Goal: Transaction & Acquisition: Obtain resource

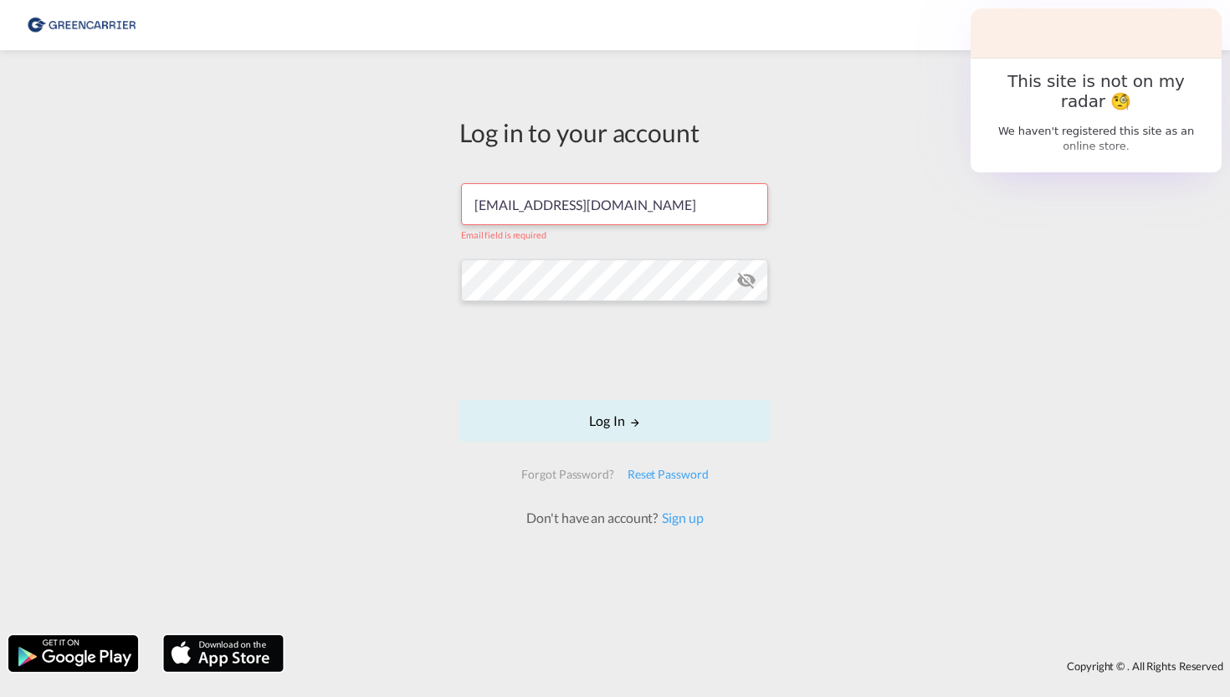
type input "[EMAIL_ADDRESS][DOMAIN_NAME]"
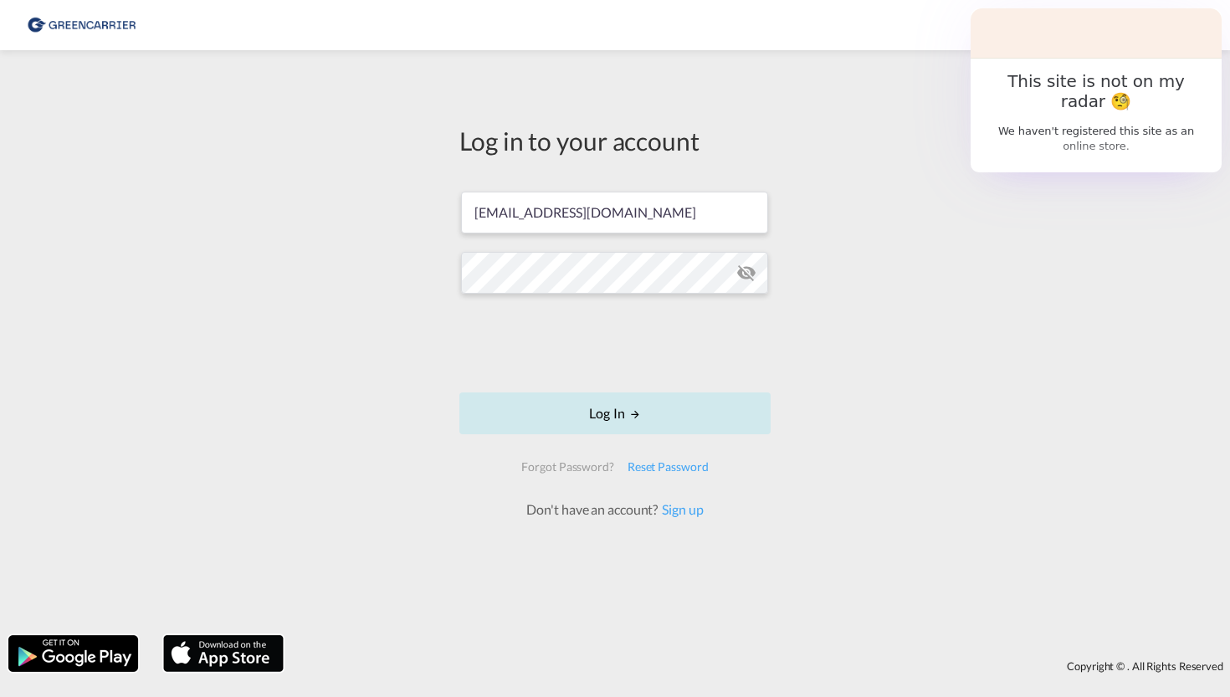
click at [630, 416] on md-icon "LOGIN" at bounding box center [635, 414] width 12 height 12
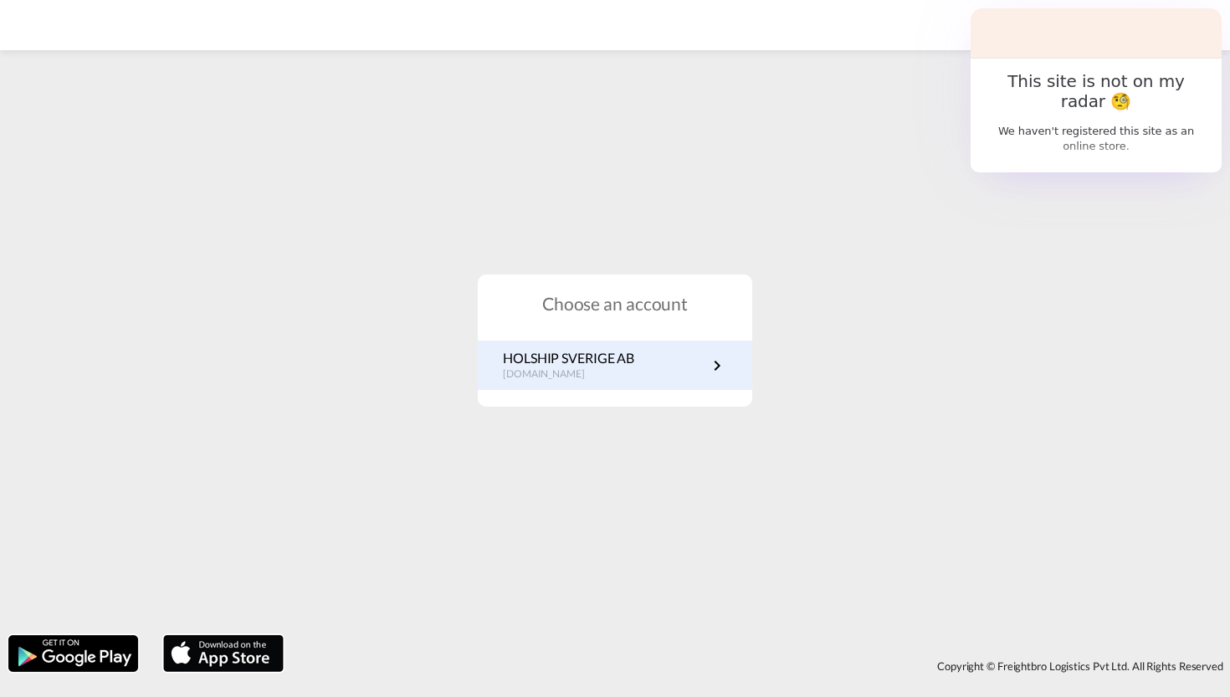
click at [663, 377] on link "HOLSHIP SVERIGE AB [DOMAIN_NAME]" at bounding box center [615, 365] width 224 height 33
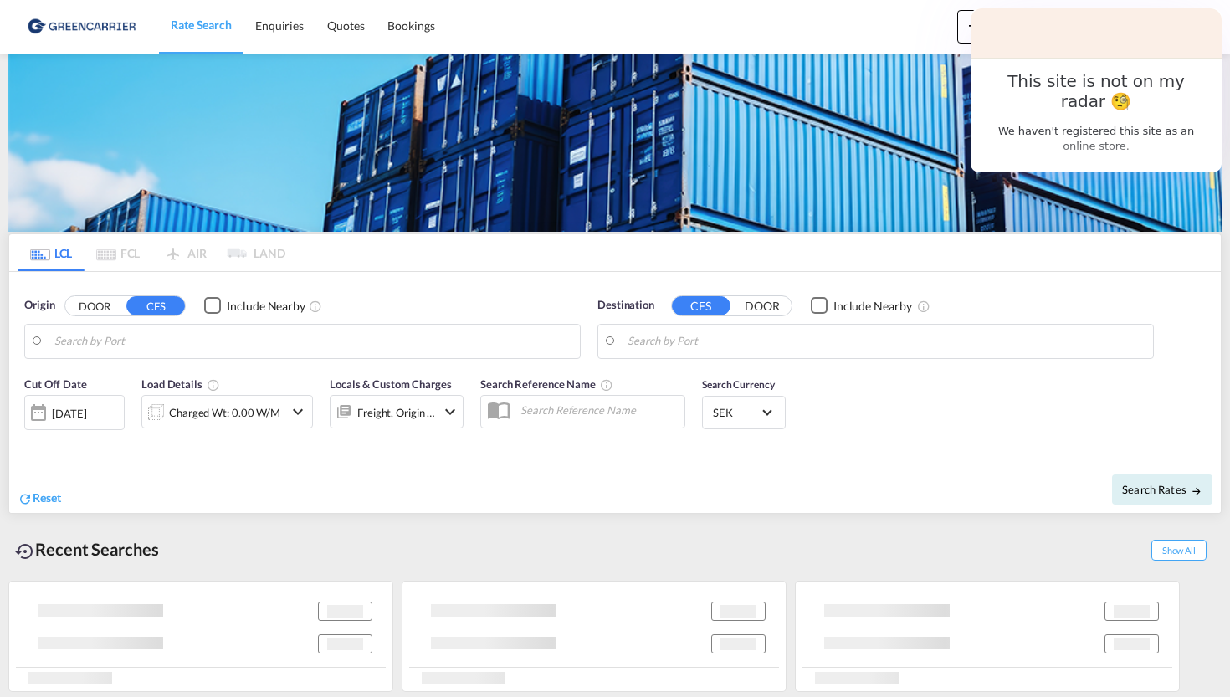
type input "[GEOGRAPHIC_DATA] ([GEOGRAPHIC_DATA]), [GEOGRAPHIC_DATA]"
type input "Keelung (Chilung), TWKEL"
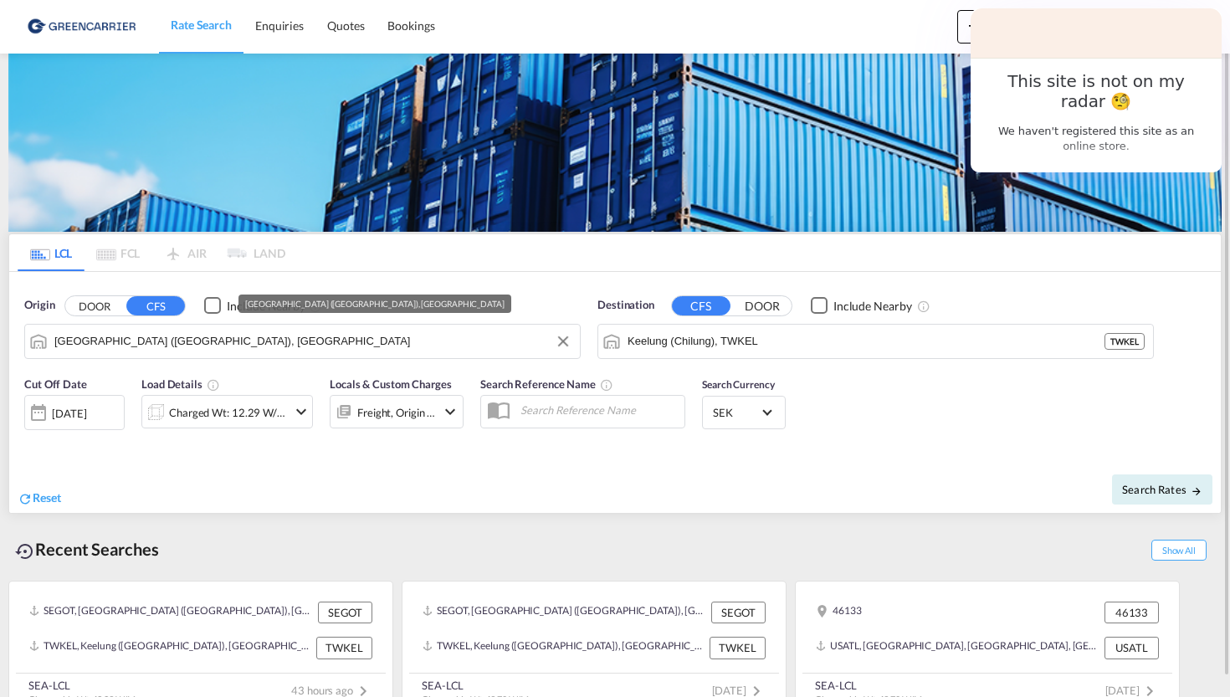
click at [278, 341] on input "[GEOGRAPHIC_DATA] ([GEOGRAPHIC_DATA]), [GEOGRAPHIC_DATA]" at bounding box center [312, 341] width 517 height 25
click at [561, 341] on button "Clear Input" at bounding box center [563, 341] width 25 height 25
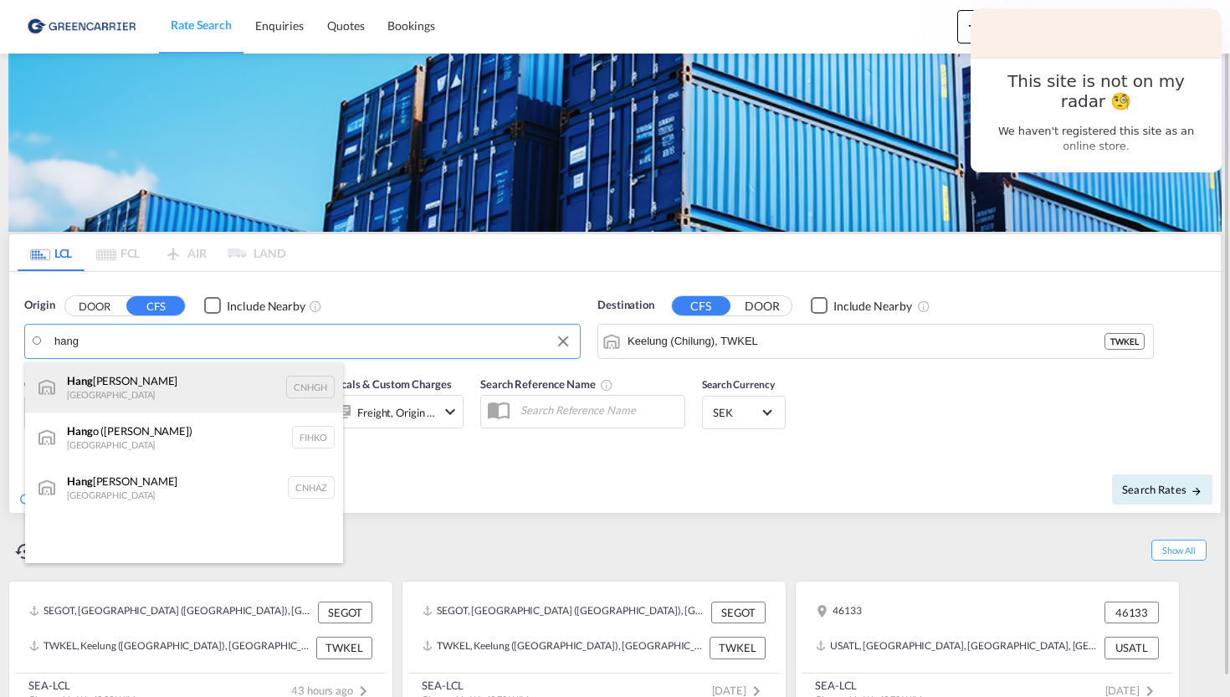
click at [214, 397] on div "Hang zhou, ZJ China CNHGH" at bounding box center [184, 387] width 318 height 50
type input "Hangzhou, ZJ, CNHGH"
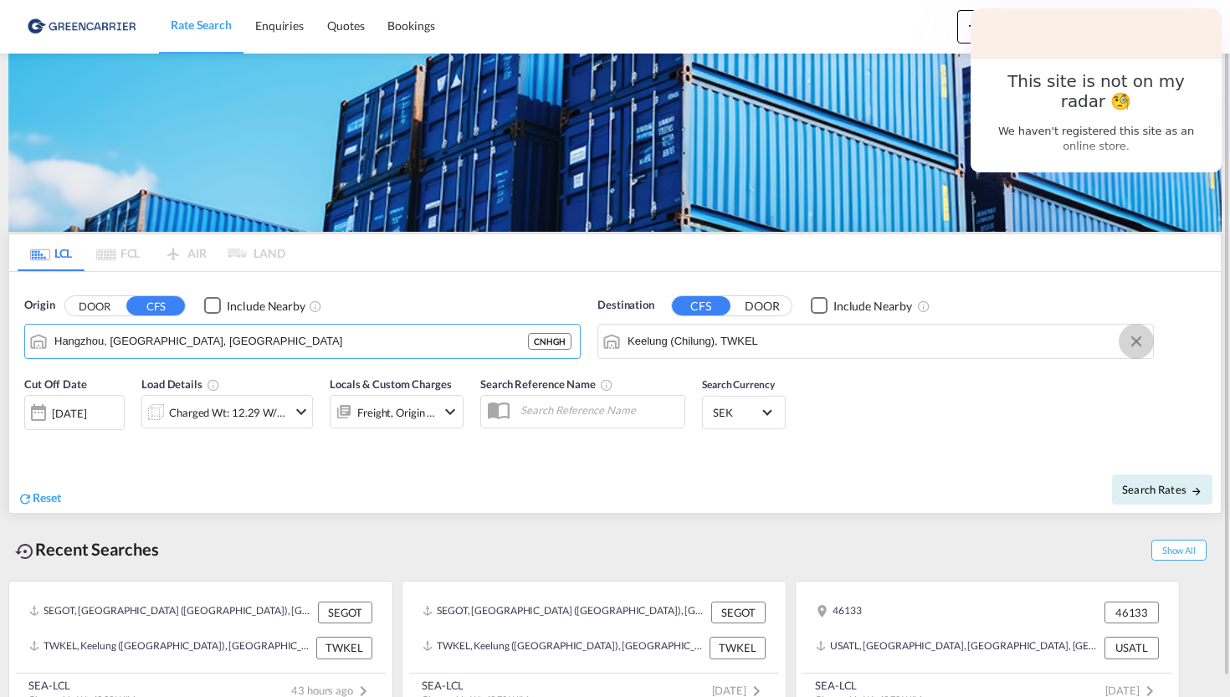
click at [1139, 346] on button "Clear Input" at bounding box center [1136, 341] width 25 height 25
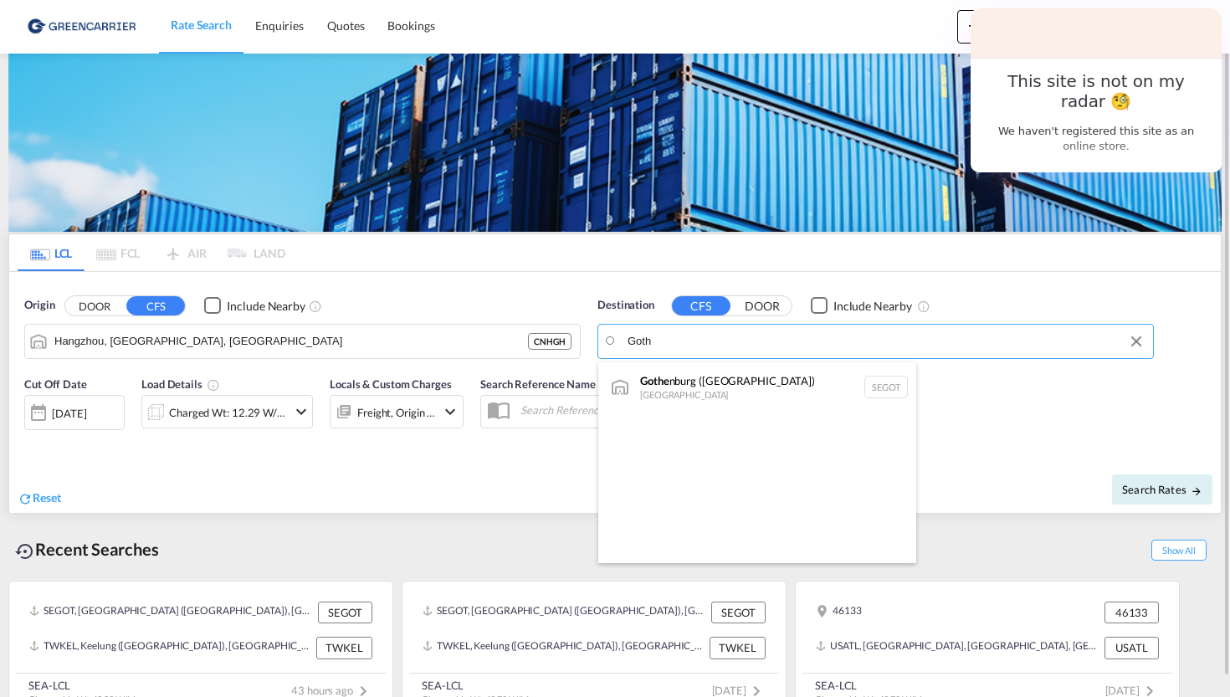
drag, startPoint x: 1148, startPoint y: 351, endPoint x: 798, endPoint y: 387, distance: 351.6
click at [797, 387] on div "Gothe nburg (Goteborg) Sweden SEGOT" at bounding box center [757, 387] width 318 height 50
type input "Gothenburg (Goteborg), SEGOT"
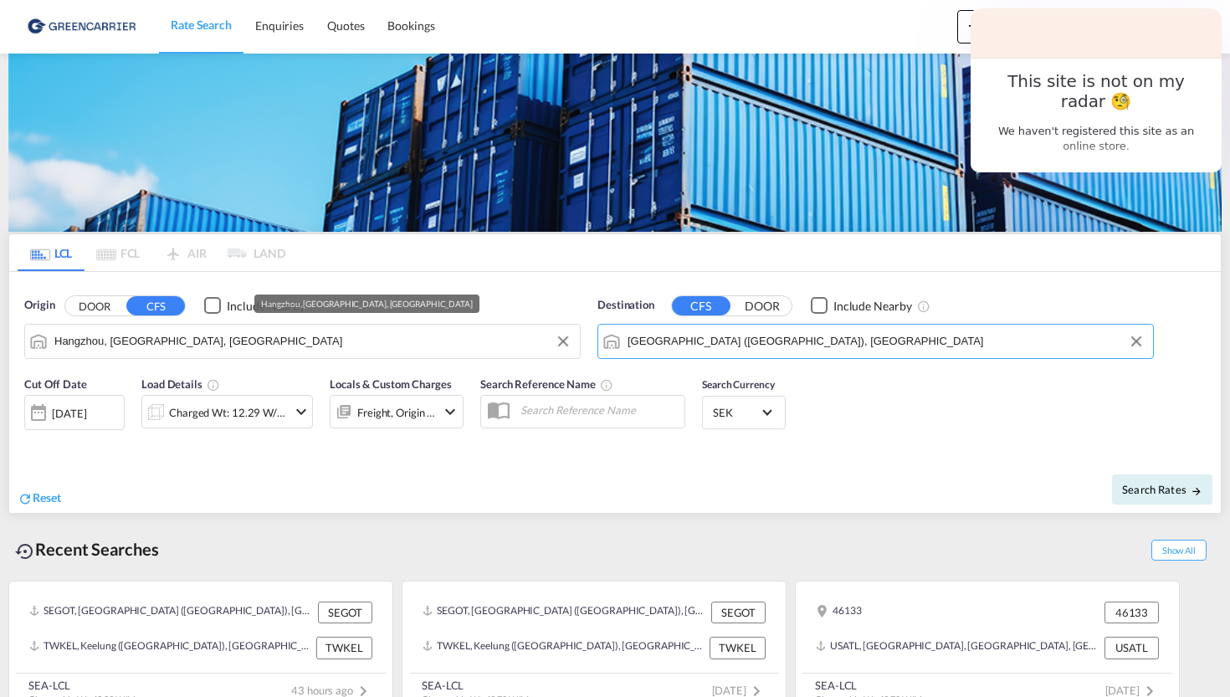
scroll to position [19, 0]
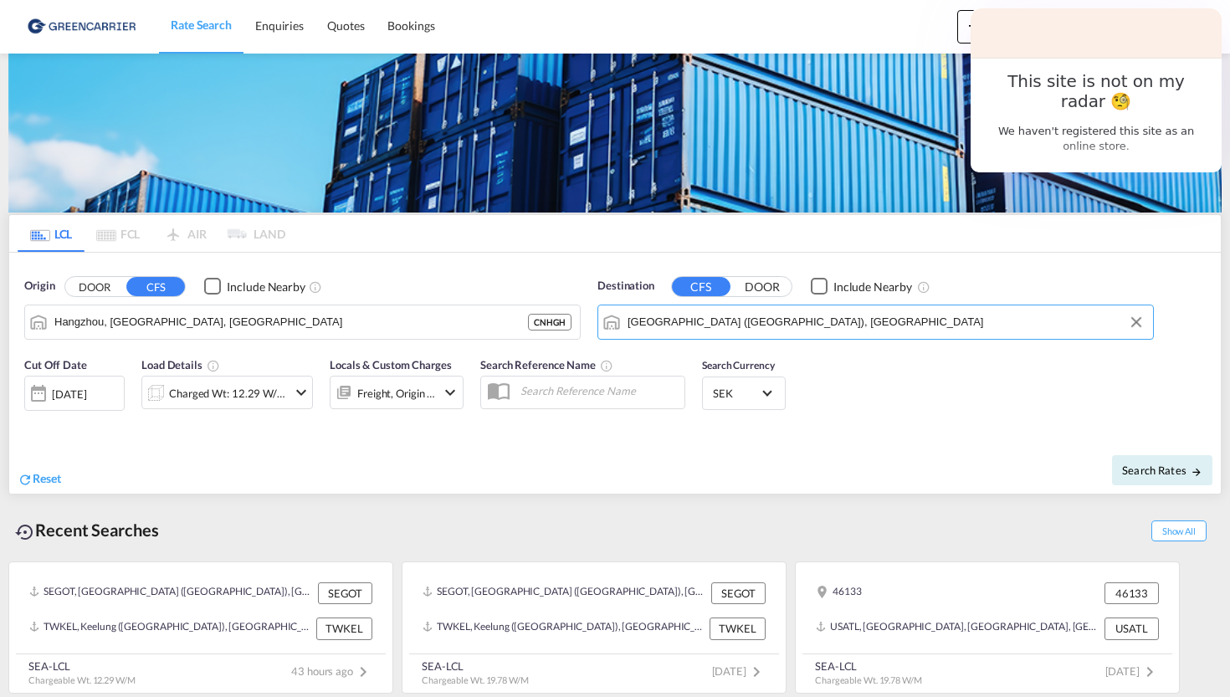
click at [380, 398] on div "Freight, Origin +1" at bounding box center [396, 393] width 79 height 23
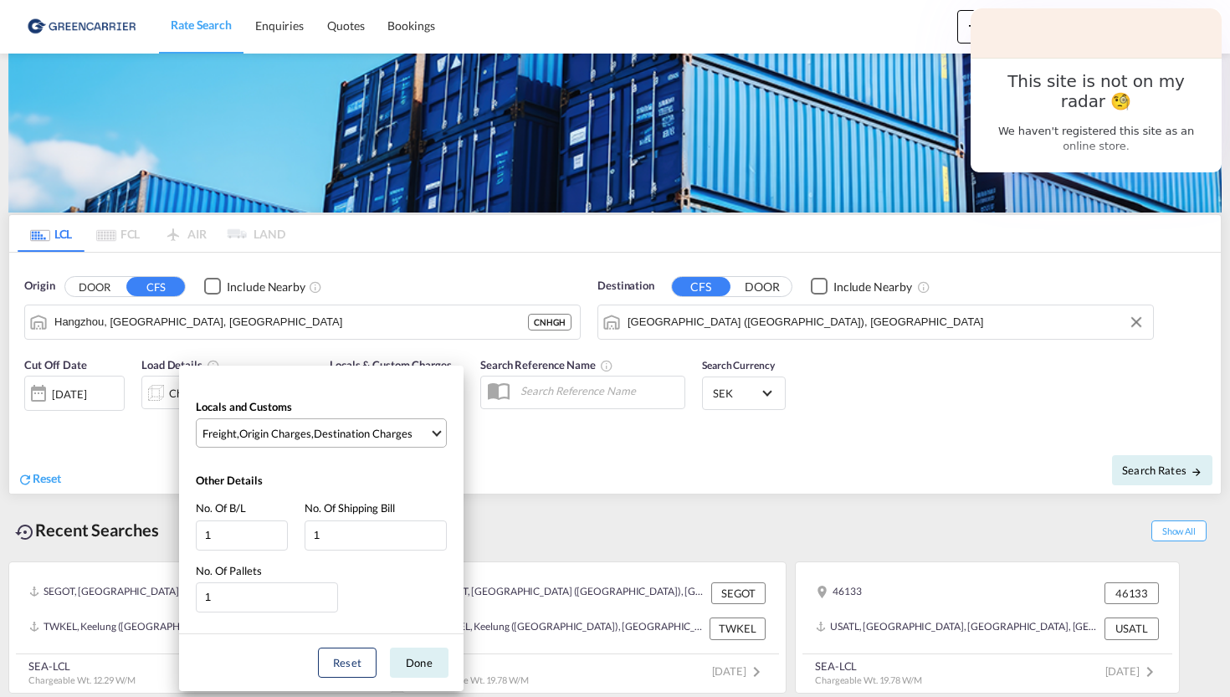
scroll to position [0, 0]
click at [203, 369] on div "Locals and Customs Freight , Origin Charges , Destination Charges Clear All Sel…" at bounding box center [321, 528] width 284 height 325
click at [144, 409] on div "Locals and Customs Freight , Origin Charges , Destination Charges Clear All Sel…" at bounding box center [615, 348] width 1230 height 697
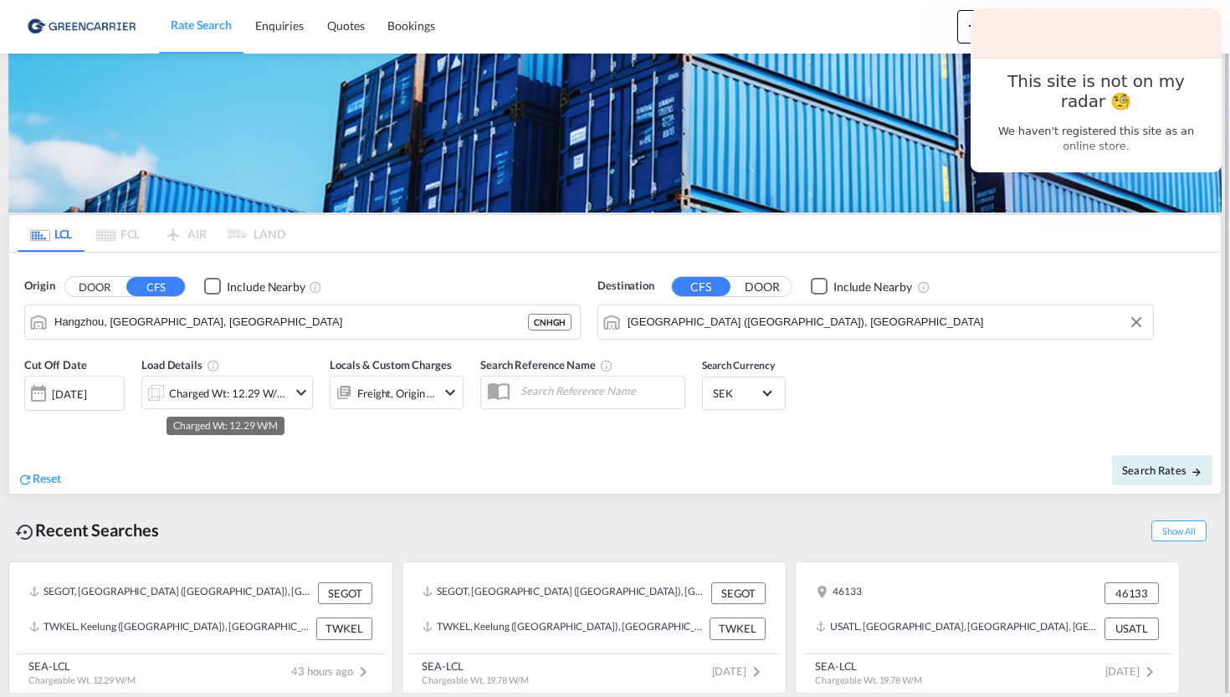
click at [228, 386] on div "Charged Wt: 12.29 W/M" at bounding box center [228, 393] width 118 height 23
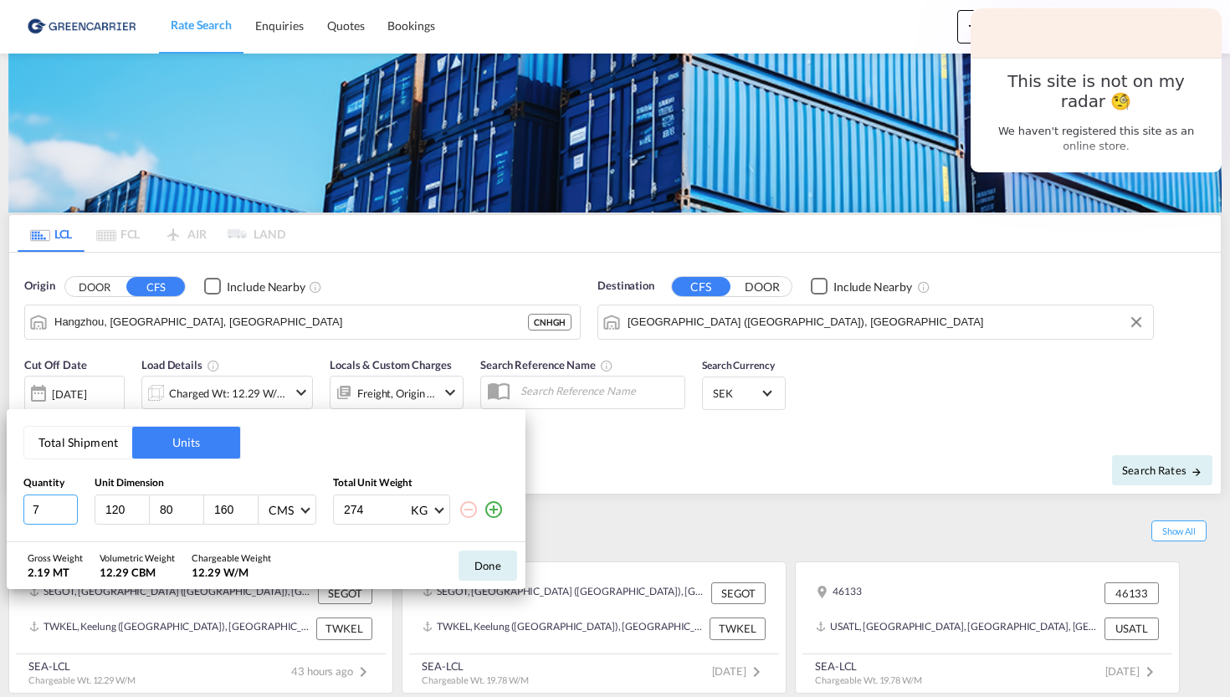
click at [73, 511] on input "7" at bounding box center [50, 509] width 54 height 30
click at [73, 514] on input "6" at bounding box center [50, 509] width 54 height 30
click at [73, 514] on input "5" at bounding box center [50, 509] width 54 height 30
click at [73, 514] on input "4" at bounding box center [50, 509] width 54 height 30
click at [73, 514] on input "3" at bounding box center [50, 509] width 54 height 30
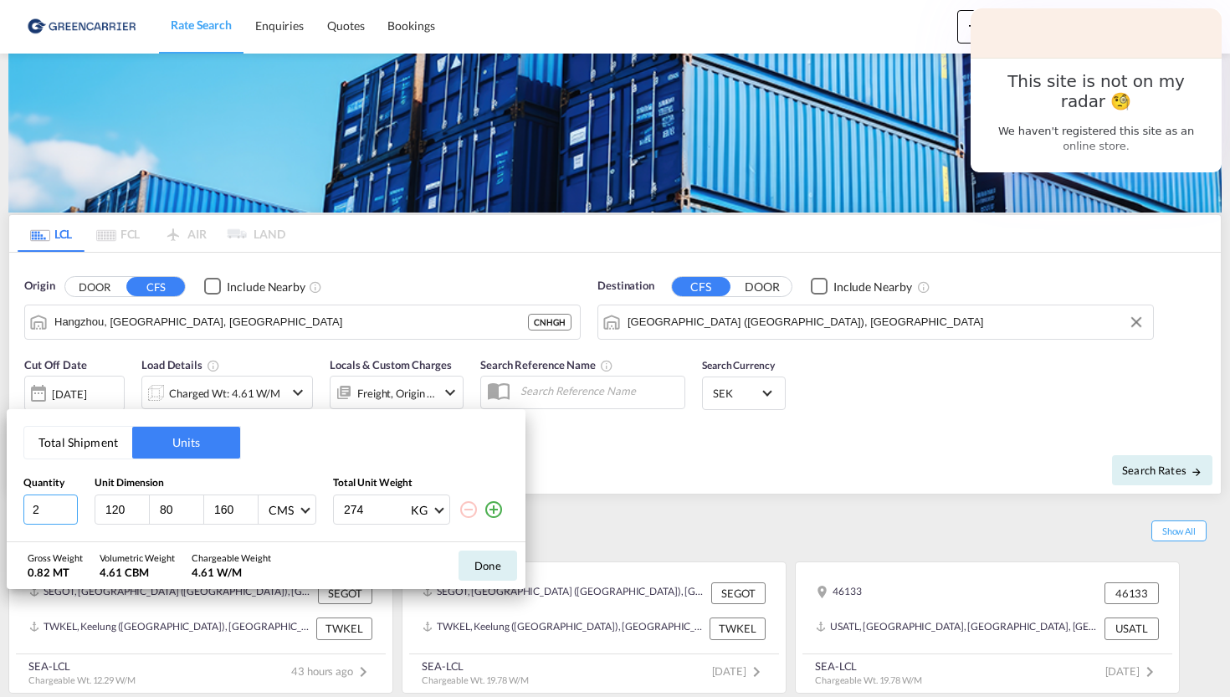
click at [73, 514] on input "2" at bounding box center [50, 509] width 54 height 30
type input "3"
click at [71, 502] on input "3" at bounding box center [50, 509] width 54 height 30
click at [251, 514] on input "159" at bounding box center [235, 509] width 45 height 15
click at [251, 514] on input "158" at bounding box center [235, 509] width 45 height 15
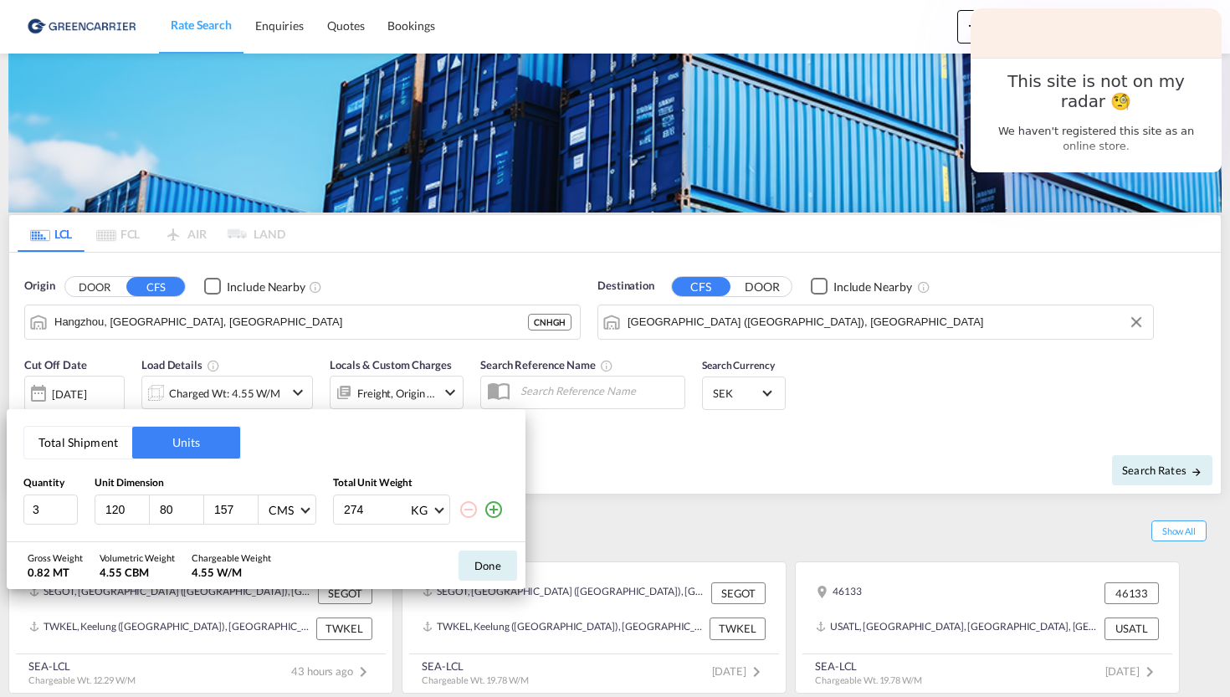
click at [251, 514] on input "157" at bounding box center [235, 509] width 45 height 15
click at [251, 514] on input "156" at bounding box center [235, 509] width 45 height 15
click at [251, 514] on input "155" at bounding box center [235, 509] width 45 height 15
click at [251, 514] on input "154" at bounding box center [235, 509] width 45 height 15
click at [251, 514] on input "153" at bounding box center [235, 509] width 45 height 15
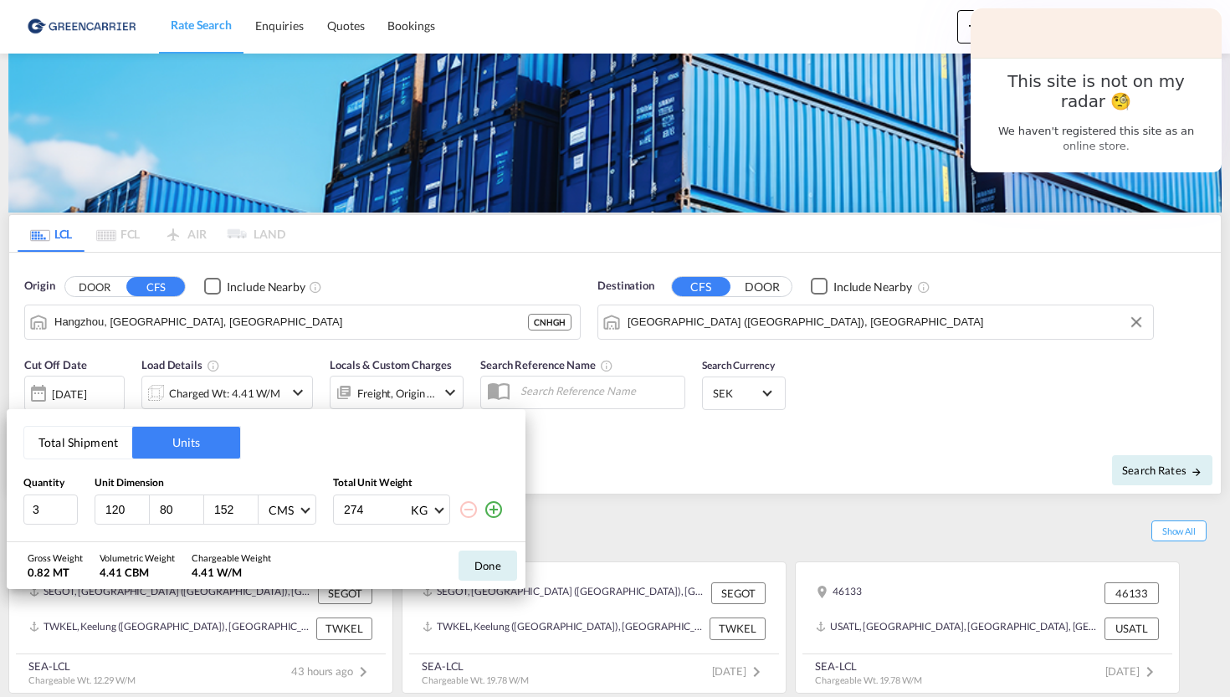
click at [251, 514] on input "152" at bounding box center [235, 509] width 45 height 15
click at [251, 514] on input "151" at bounding box center [235, 509] width 45 height 15
click at [251, 514] on input "150" at bounding box center [235, 509] width 45 height 15
click at [251, 514] on input "149" at bounding box center [235, 509] width 45 height 15
click at [251, 514] on input "148" at bounding box center [235, 509] width 45 height 15
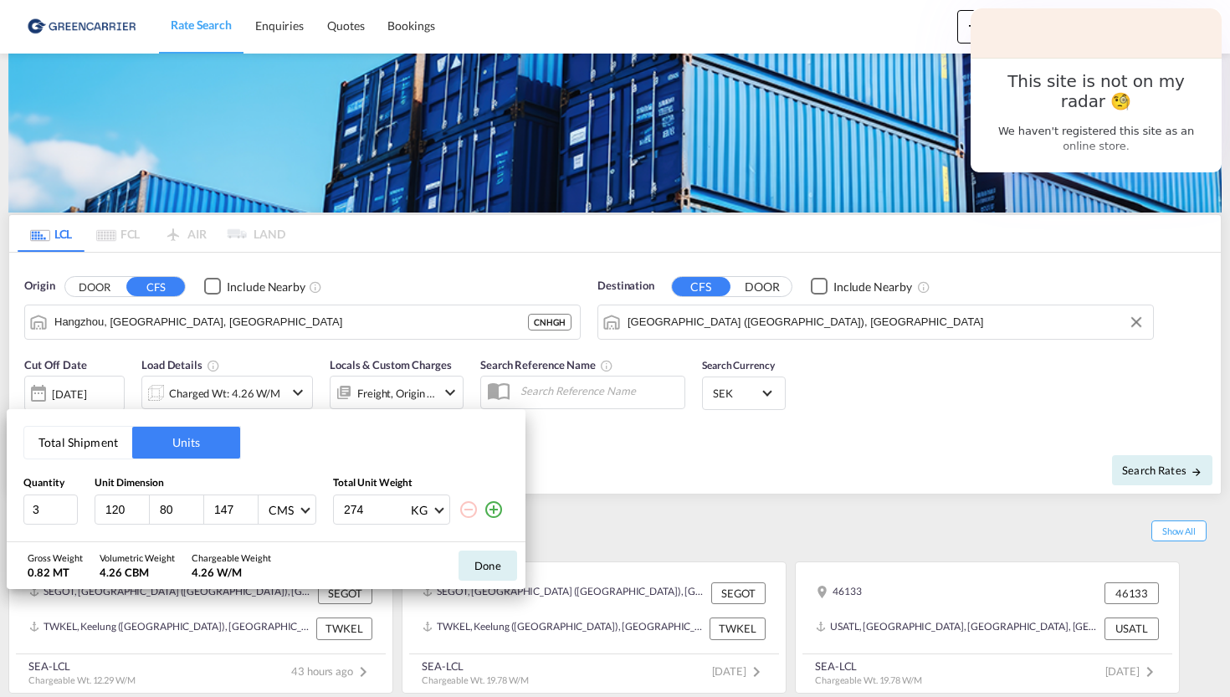
click at [251, 514] on input "147" at bounding box center [235, 509] width 45 height 15
click at [251, 514] on input "146" at bounding box center [235, 509] width 45 height 15
click at [251, 514] on input "145" at bounding box center [235, 509] width 45 height 15
click at [251, 514] on input "144" at bounding box center [235, 509] width 45 height 15
click at [251, 514] on input "143" at bounding box center [235, 509] width 45 height 15
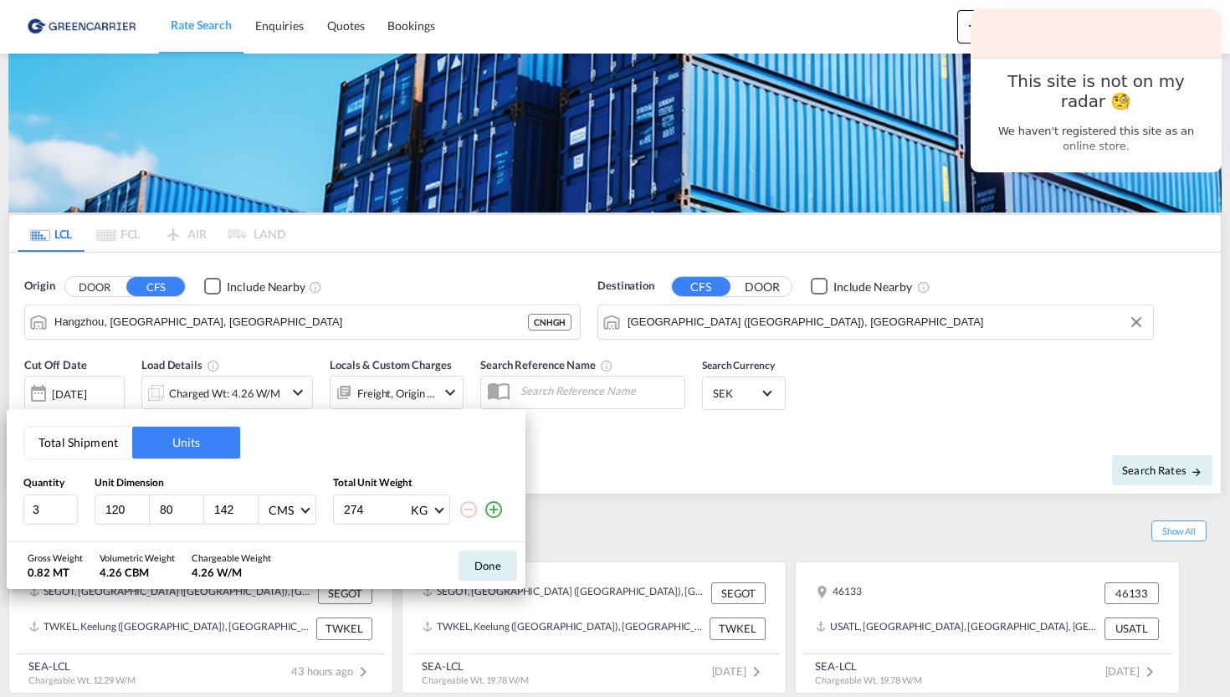
click at [251, 514] on input "142" at bounding box center [235, 509] width 45 height 15
click at [251, 514] on input "141" at bounding box center [235, 509] width 45 height 15
click at [251, 514] on input "140" at bounding box center [235, 509] width 45 height 15
click at [251, 514] on input "139" at bounding box center [235, 509] width 45 height 15
click at [251, 514] on input "138" at bounding box center [235, 509] width 45 height 15
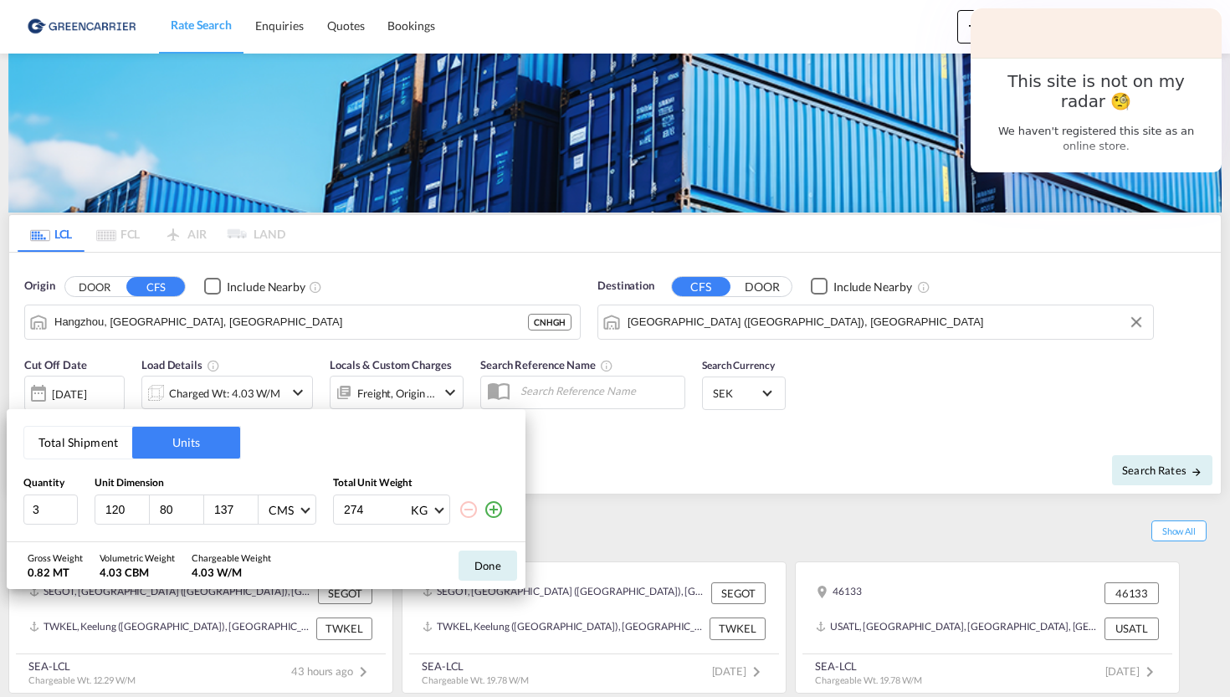
click at [251, 514] on input "137" at bounding box center [235, 509] width 45 height 15
click at [251, 514] on input "136" at bounding box center [235, 509] width 45 height 15
click at [251, 514] on input "135" at bounding box center [235, 509] width 45 height 15
click at [248, 513] on input "134" at bounding box center [235, 509] width 45 height 15
click at [248, 513] on input "133" at bounding box center [235, 509] width 45 height 15
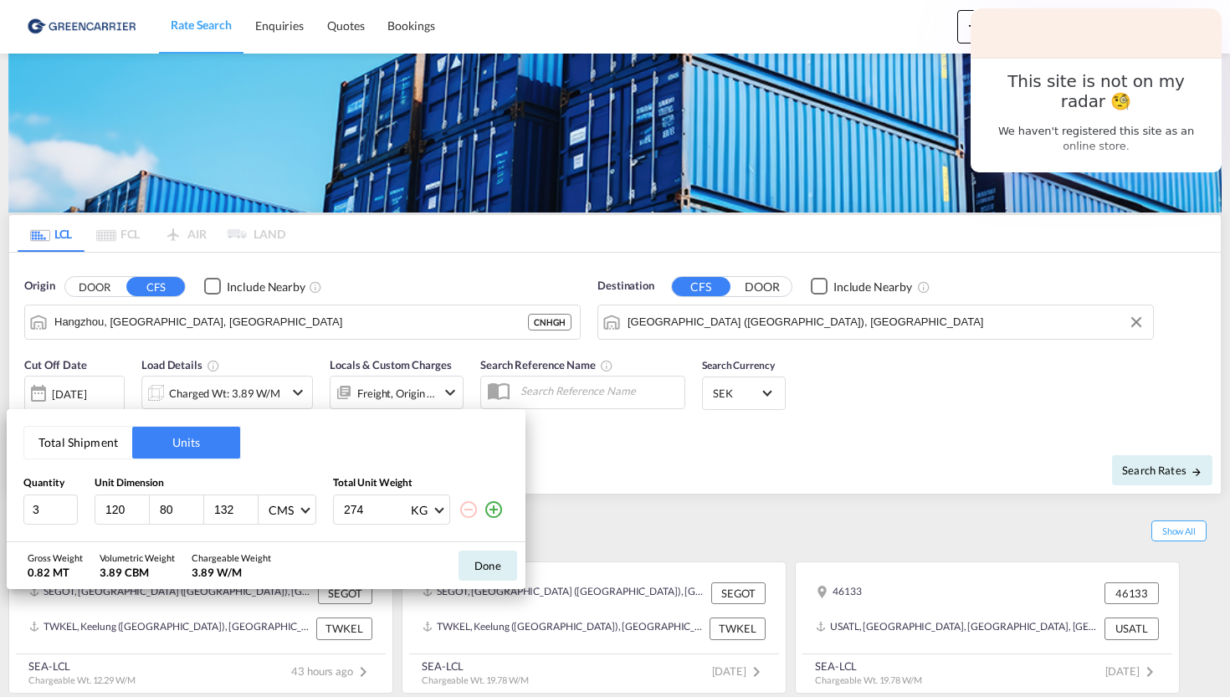
click at [248, 513] on input "132" at bounding box center [235, 509] width 45 height 15
click at [248, 513] on input "131" at bounding box center [235, 509] width 45 height 15
click at [248, 513] on input "130" at bounding box center [235, 509] width 45 height 15
click at [248, 513] on input "129" at bounding box center [235, 509] width 45 height 15
click at [248, 513] on input "128" at bounding box center [235, 509] width 45 height 15
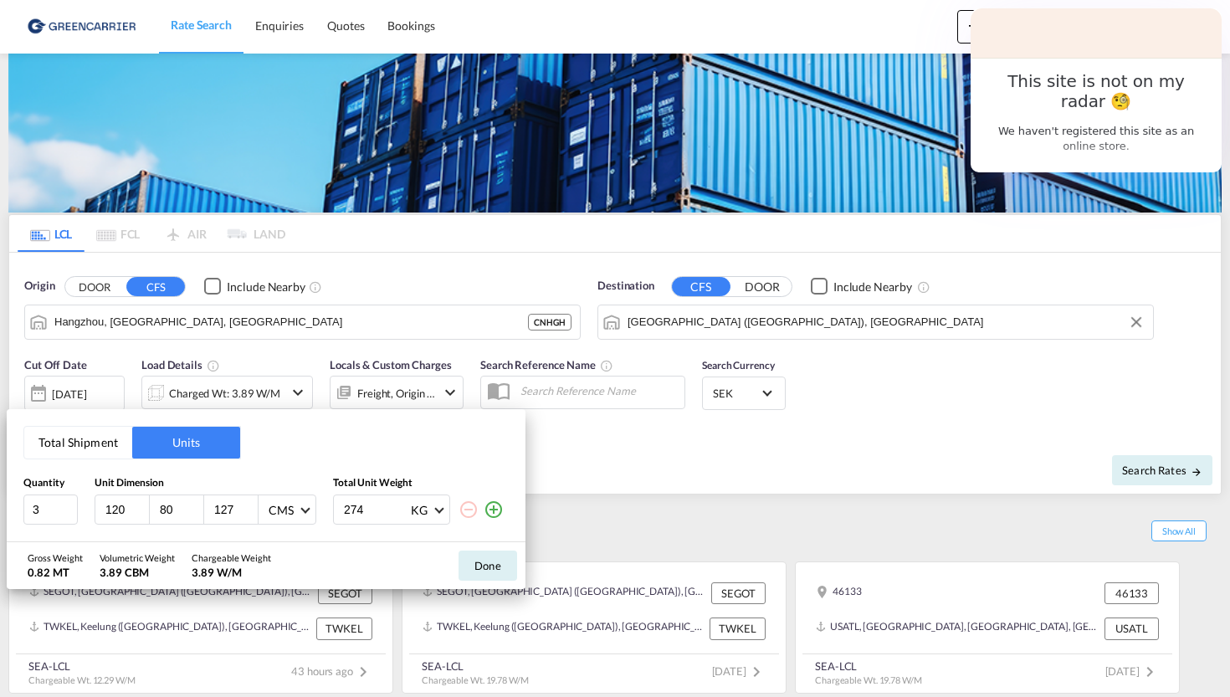
click at [248, 513] on input "127" at bounding box center [235, 509] width 45 height 15
click at [248, 513] on input "126" at bounding box center [235, 509] width 45 height 15
click at [248, 513] on input "125" at bounding box center [235, 509] width 45 height 15
click at [248, 513] on input "124" at bounding box center [235, 509] width 45 height 15
click at [248, 505] on input "125" at bounding box center [235, 509] width 45 height 15
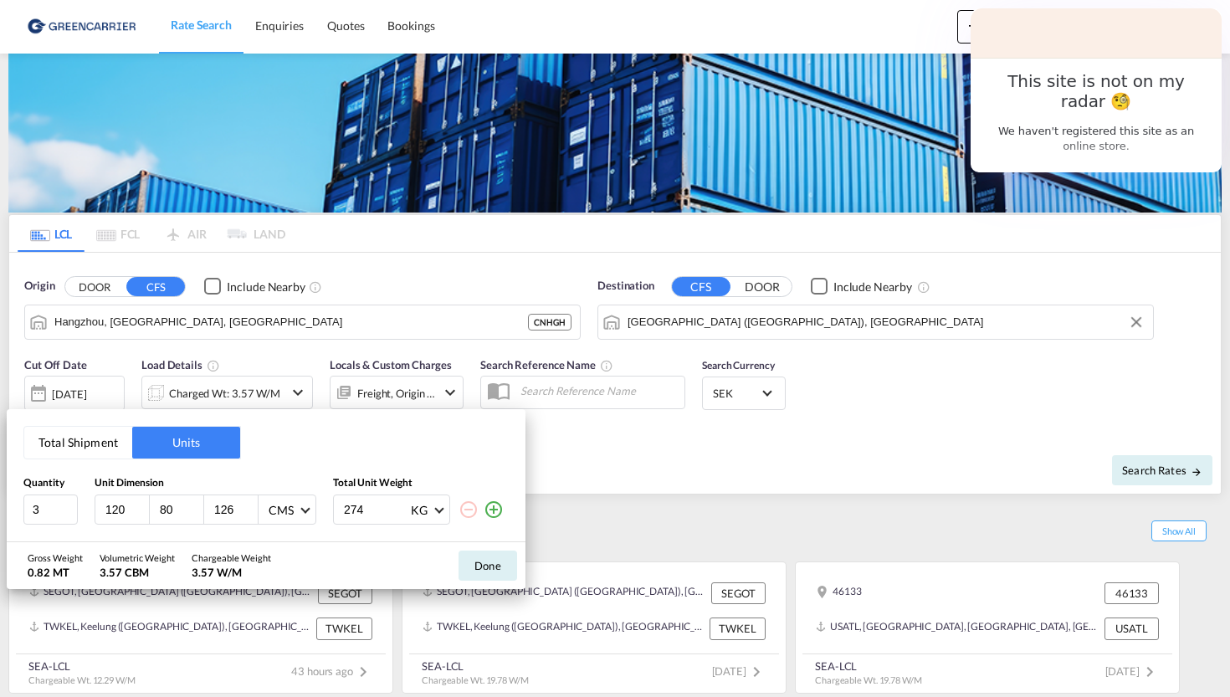
click at [248, 505] on input "126" at bounding box center [235, 509] width 45 height 15
click at [248, 505] on input "127" at bounding box center [235, 509] width 45 height 15
click at [248, 504] on input "128" at bounding box center [235, 509] width 45 height 15
click at [248, 504] on input "129" at bounding box center [235, 509] width 45 height 15
click at [248, 504] on input "130" at bounding box center [235, 509] width 45 height 15
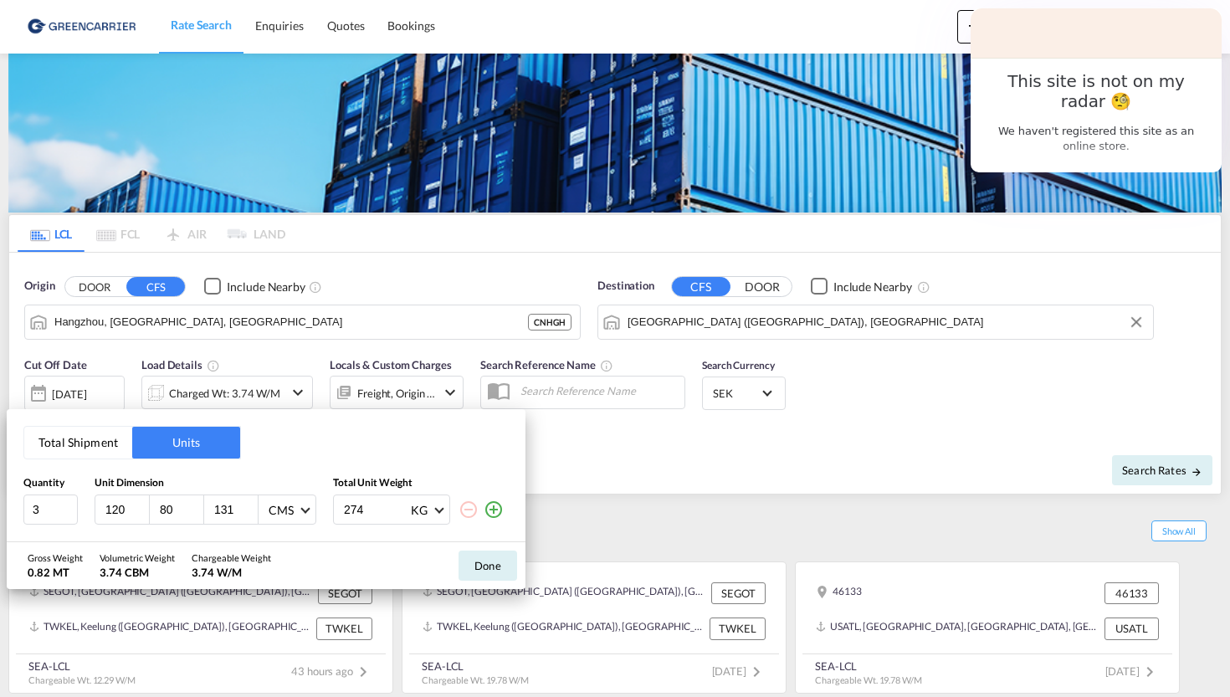
click at [248, 504] on input "131" at bounding box center [235, 509] width 45 height 15
click at [250, 513] on input "130" at bounding box center [235, 509] width 45 height 15
type input "131"
click at [251, 504] on input "131" at bounding box center [235, 509] width 45 height 15
drag, startPoint x: 369, startPoint y: 510, endPoint x: 285, endPoint y: 510, distance: 83.7
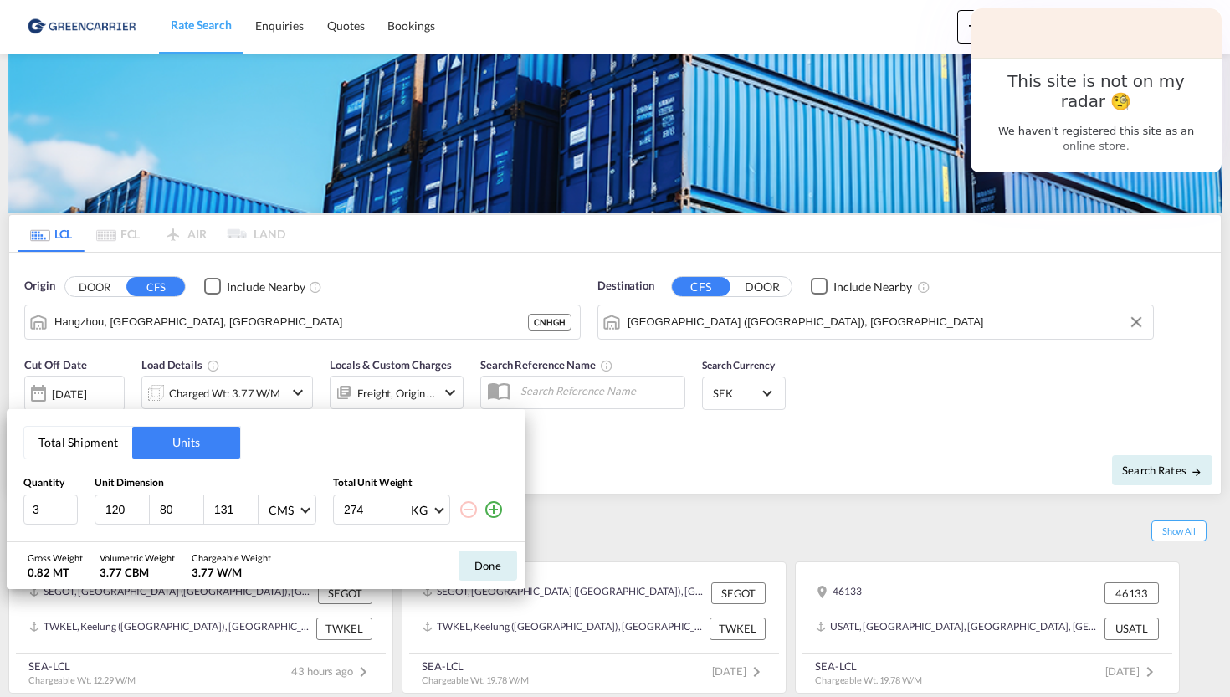
click at [292, 510] on div "3 120 80 131 CMS CMS Inches 274 KG KG LB" at bounding box center [265, 509] width 485 height 30
type input "750"
click at [490, 551] on button "Done" at bounding box center [487, 566] width 59 height 30
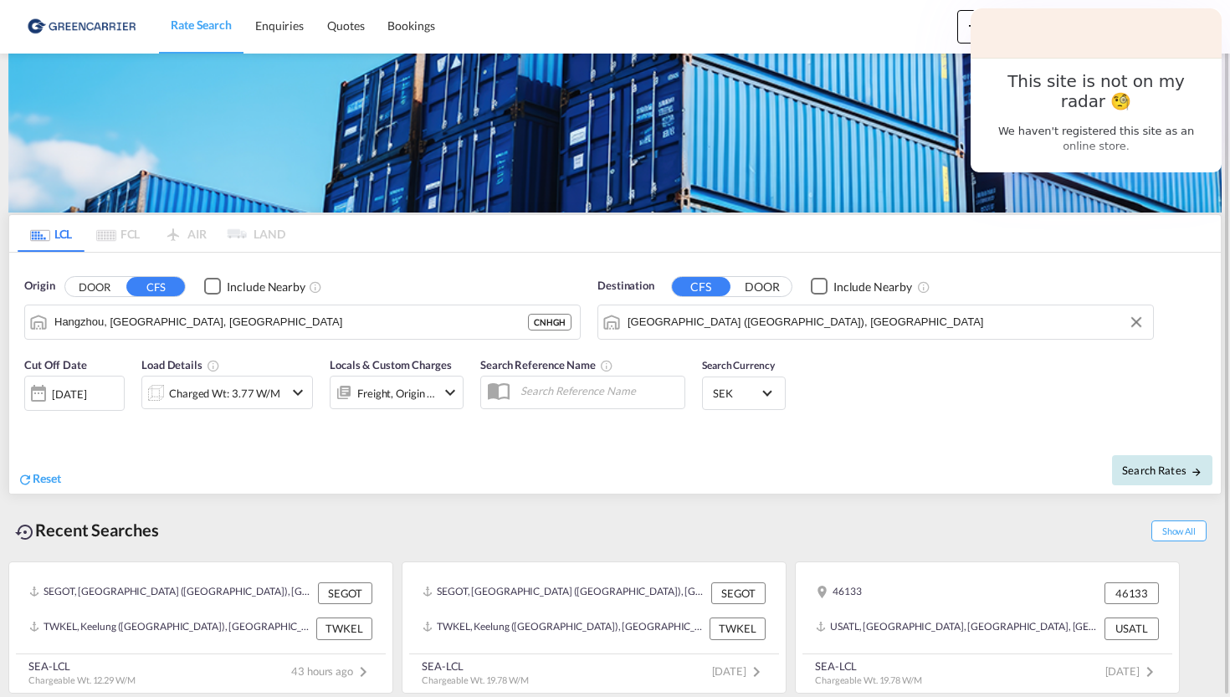
click at [1130, 482] on button "Search Rates" at bounding box center [1162, 470] width 100 height 30
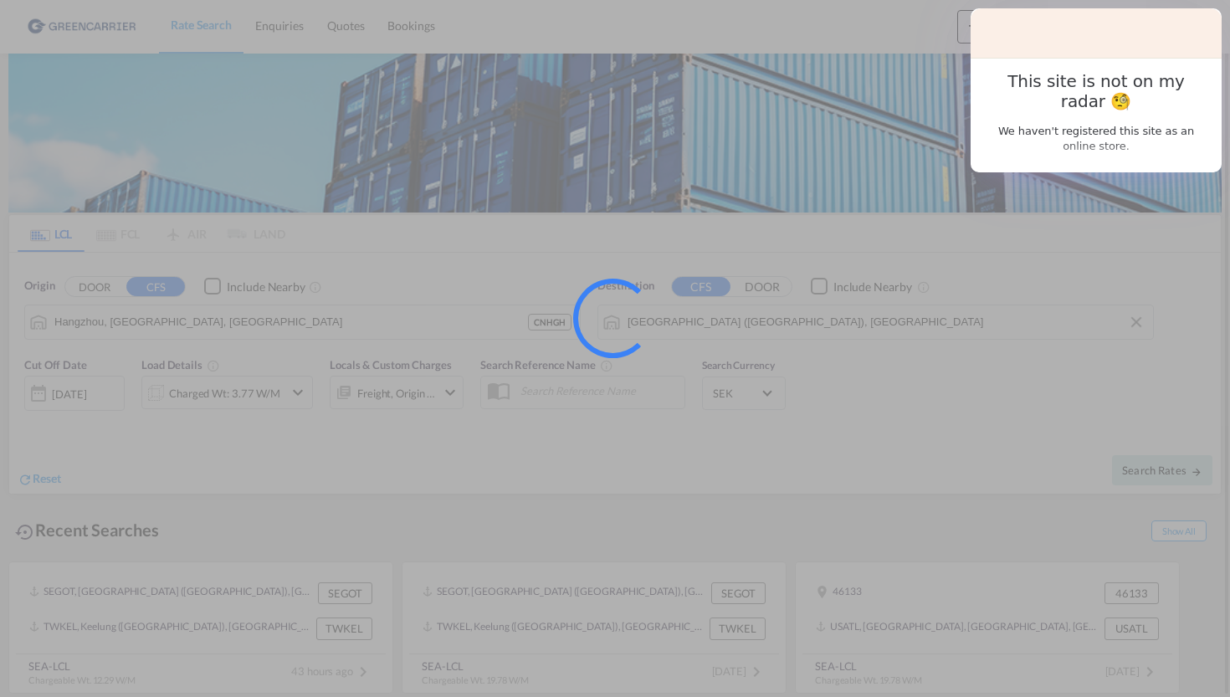
type input "CNHGH to SEGOT / 10 Sep 2025"
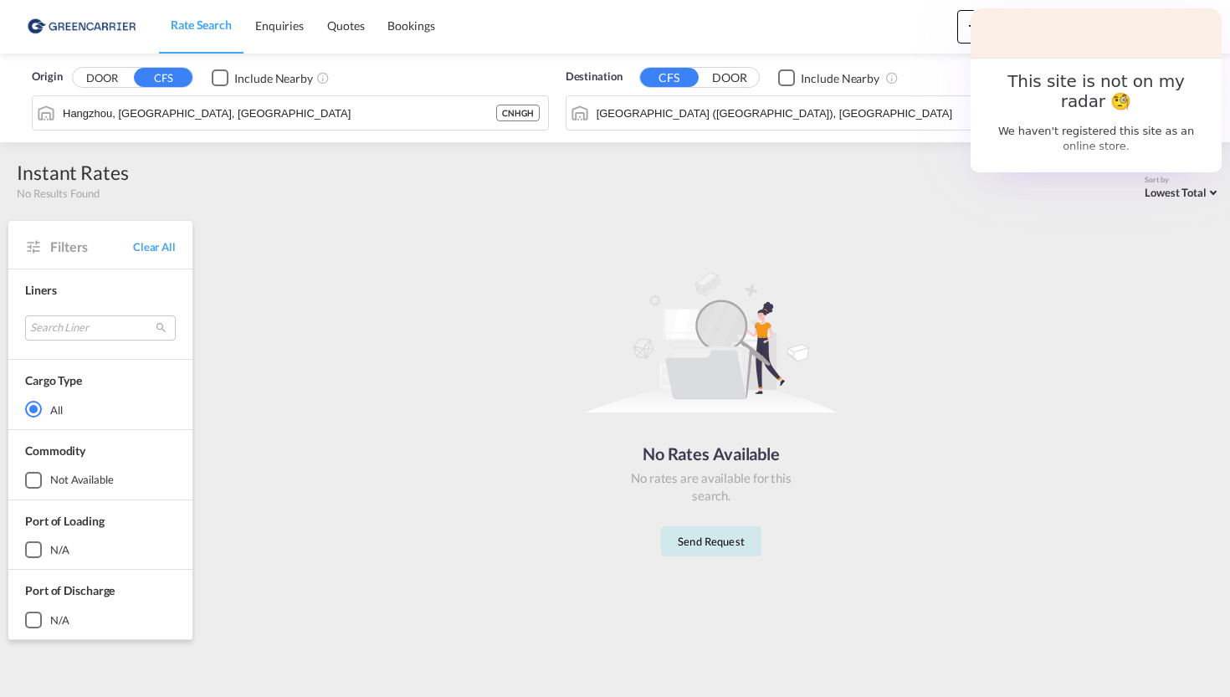
click at [706, 540] on button "Send Request" at bounding box center [711, 541] width 100 height 30
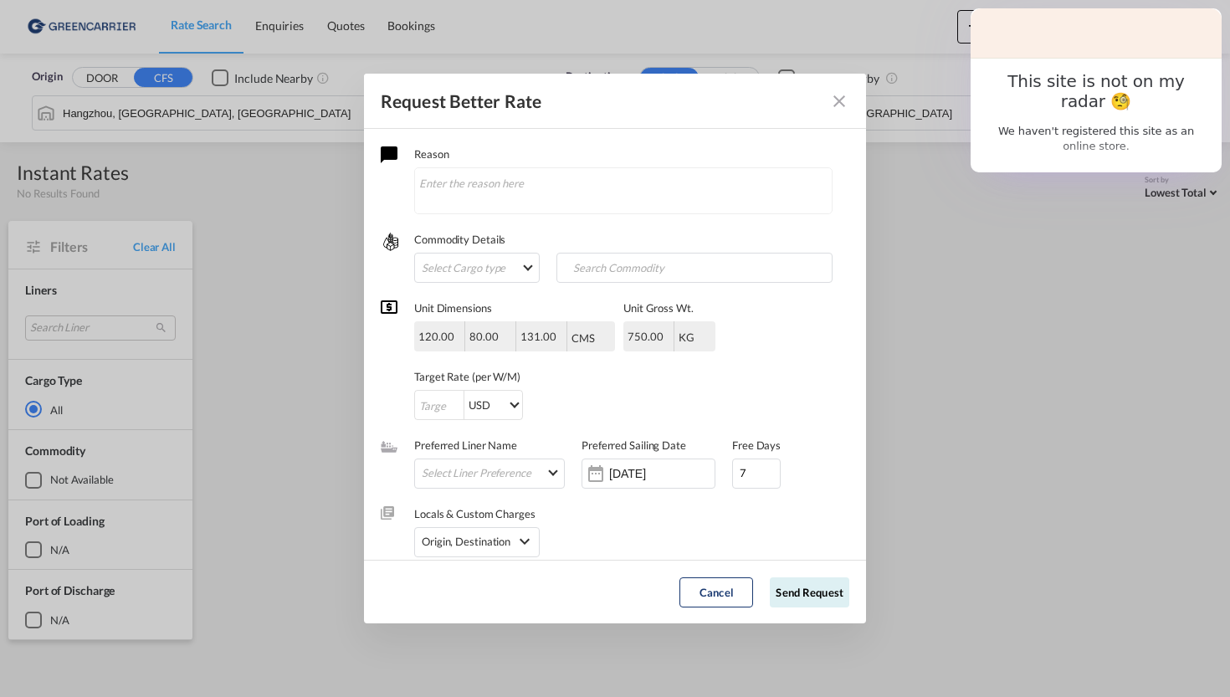
click at [843, 104] on md-icon "Close dialog" at bounding box center [839, 101] width 20 height 20
